Goal: Find specific page/section: Find specific page/section

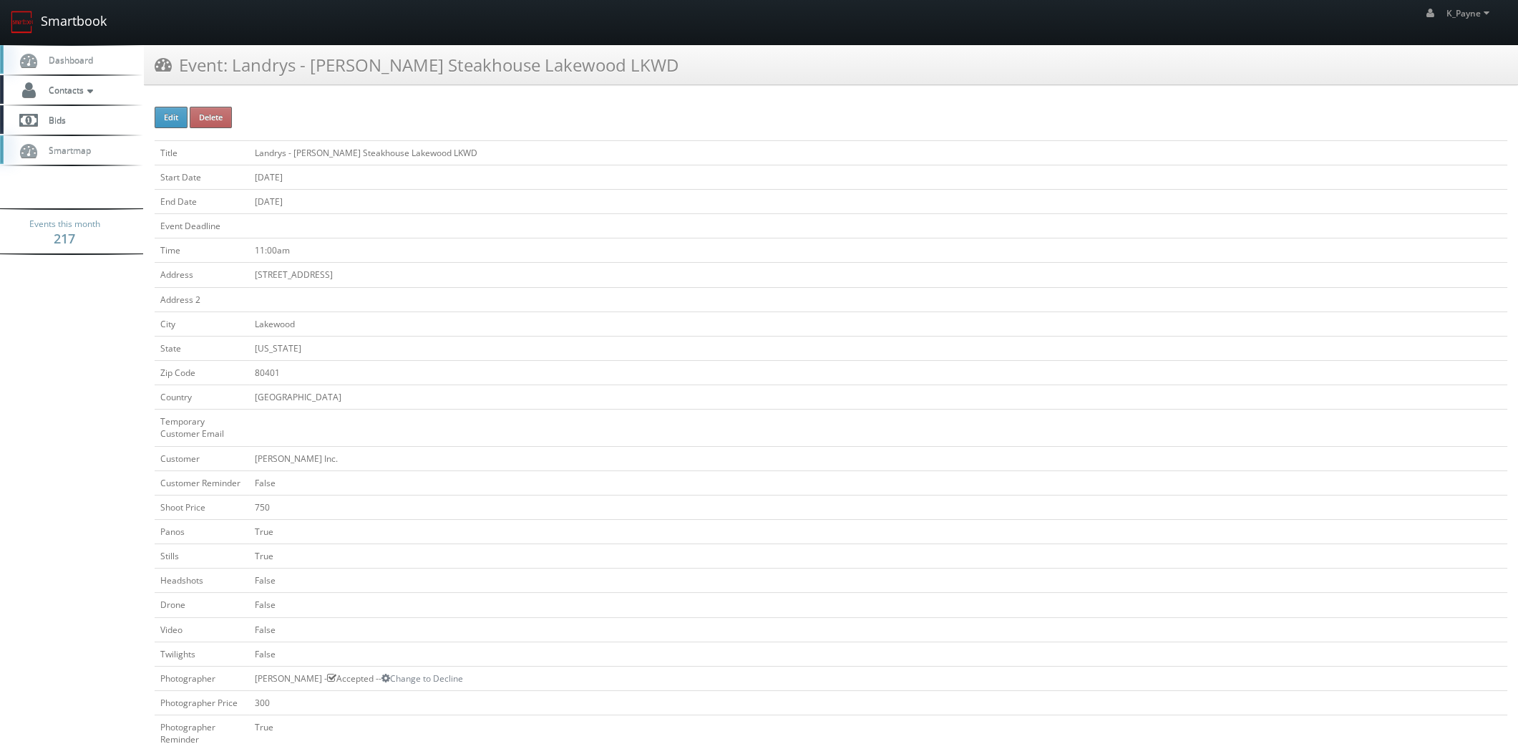
click at [99, 16] on link "Smartbook" at bounding box center [58, 22] width 117 height 44
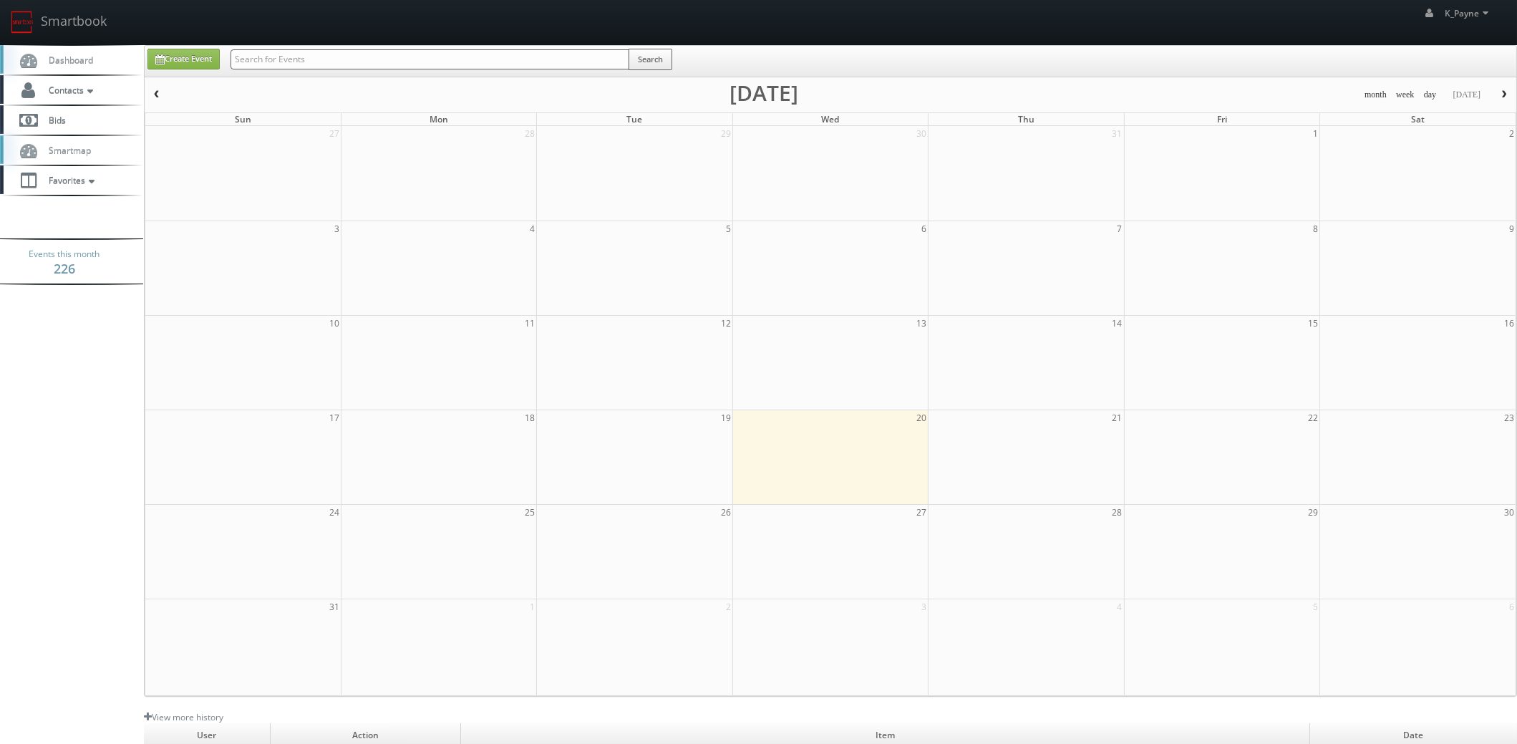
click at [307, 71] on div "Search" at bounding box center [451, 63] width 442 height 28
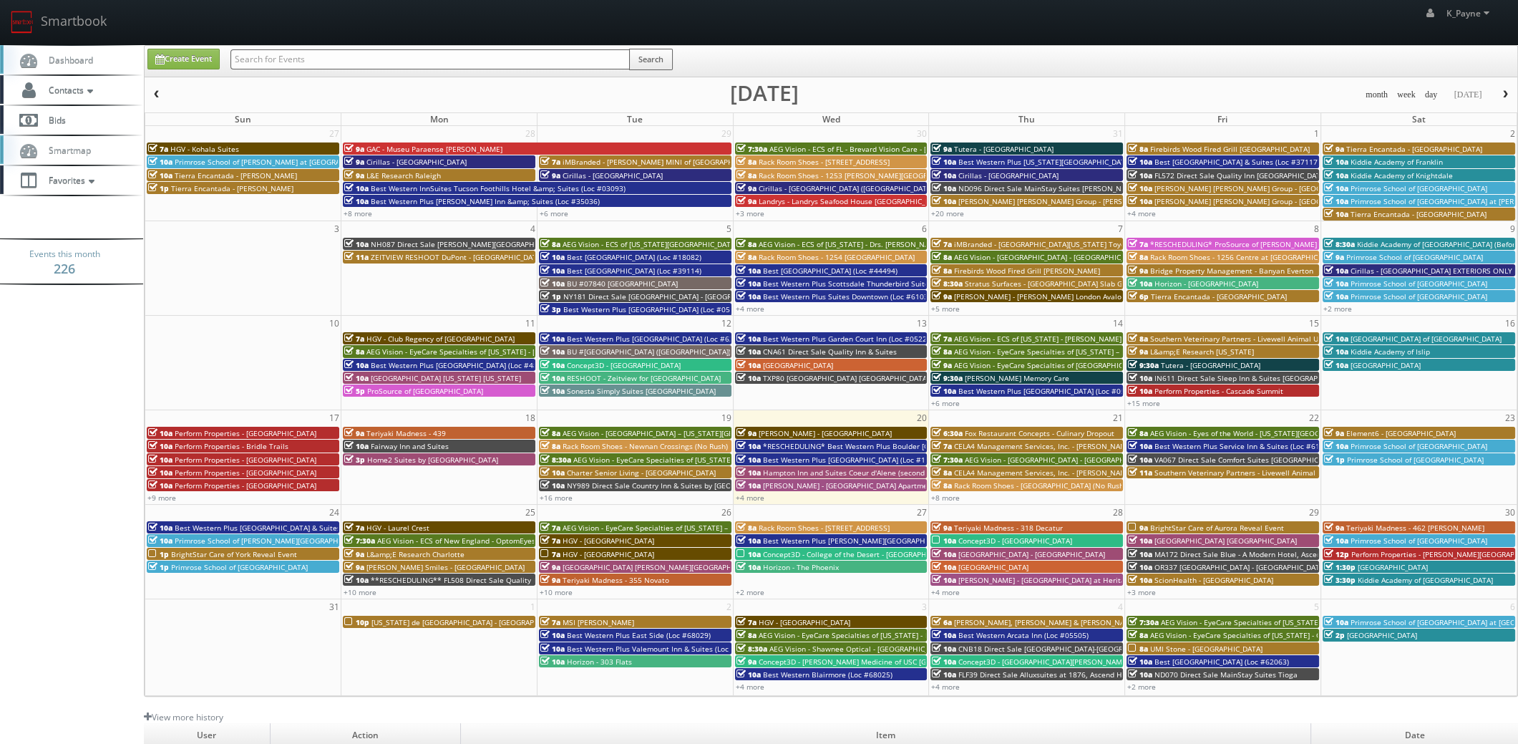
click at [307, 60] on input "text" at bounding box center [429, 59] width 399 height 20
type input "ga537"
